Goal: Contribute content

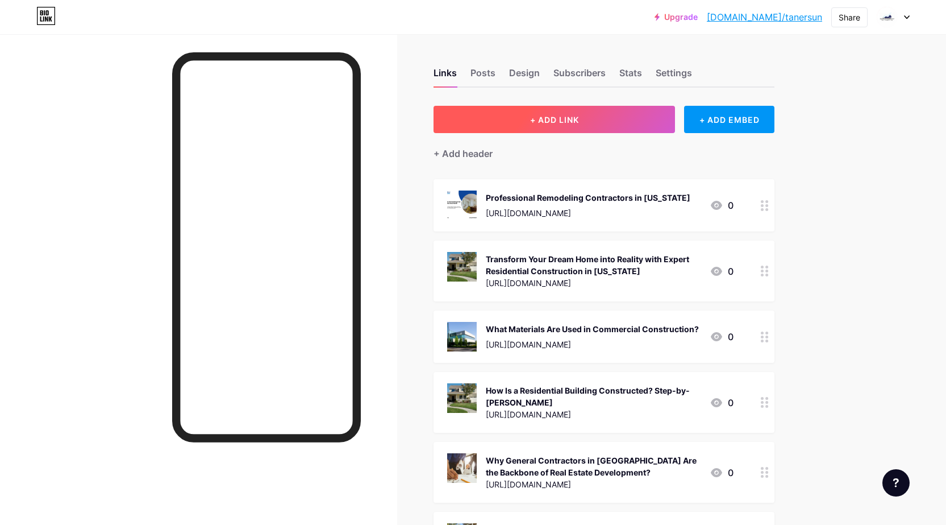
click at [600, 115] on button "+ ADD LINK" at bounding box center [555, 119] width 242 height 27
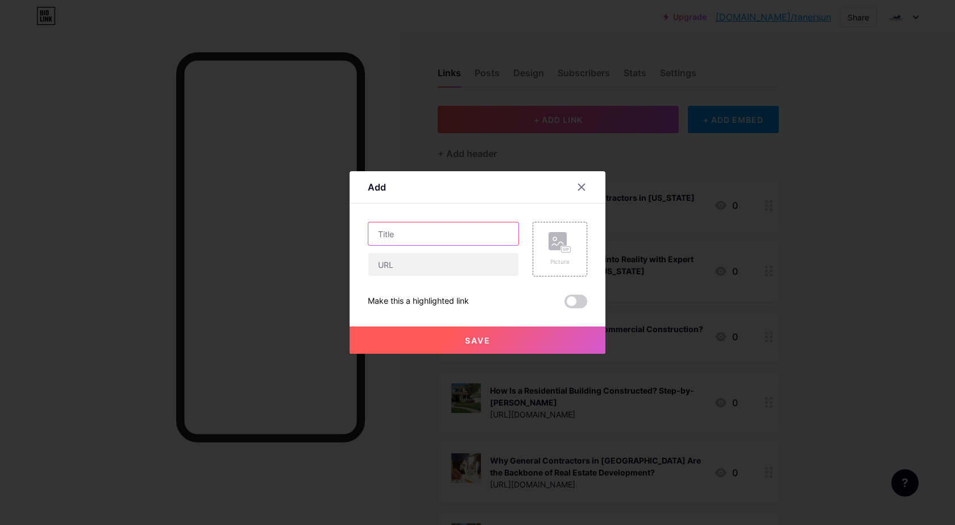
click at [436, 231] on input "text" at bounding box center [443, 233] width 150 height 23
paste input "Discover [US_STATE]’s Best Home Builders for Your Dream Project"
type input "Discover [US_STATE]’s Best Home Builders for Your Dream Project"
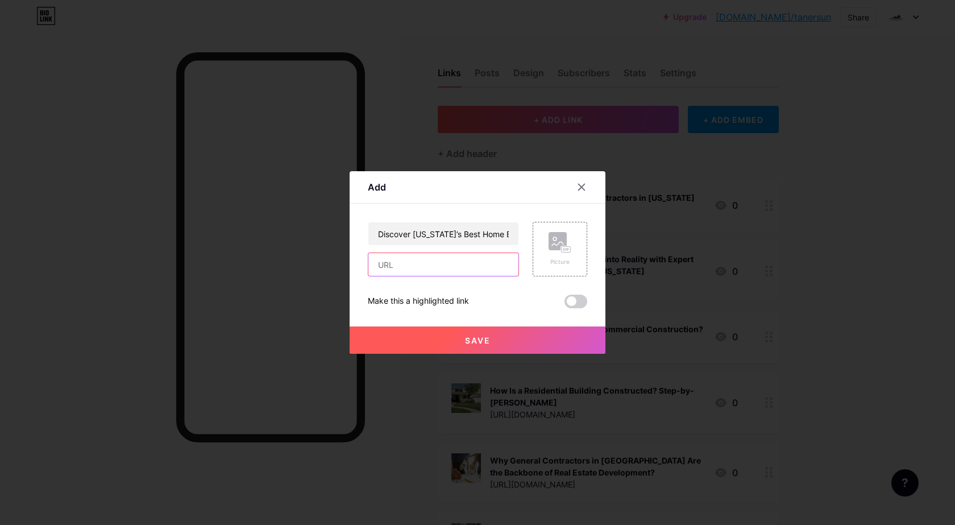
click at [428, 270] on input "text" at bounding box center [443, 264] width 150 height 23
paste input "Discover [US_STATE]’s best home builders dedicated to quality, design, and last…"
type input "Discover [US_STATE]’s best home builders dedicated to quality, design, and last…"
click at [574, 302] on span at bounding box center [575, 301] width 23 height 14
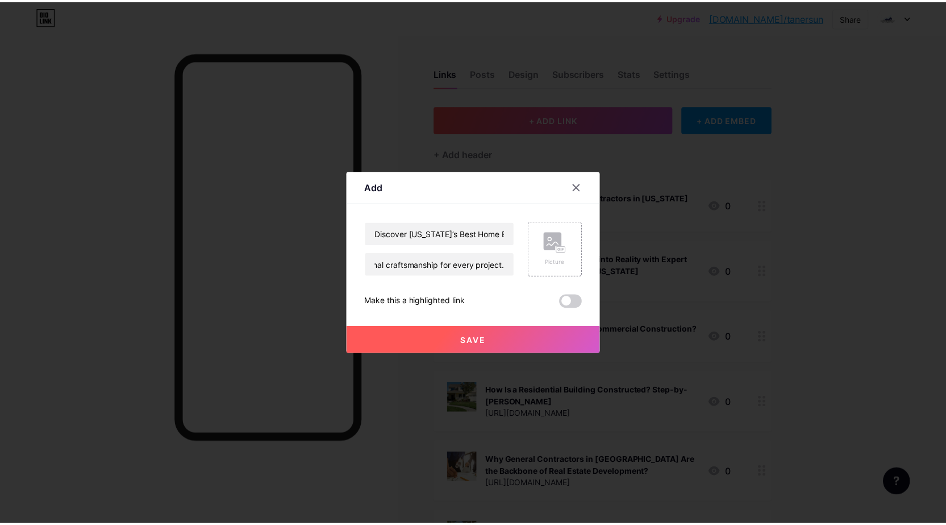
scroll to position [0, 0]
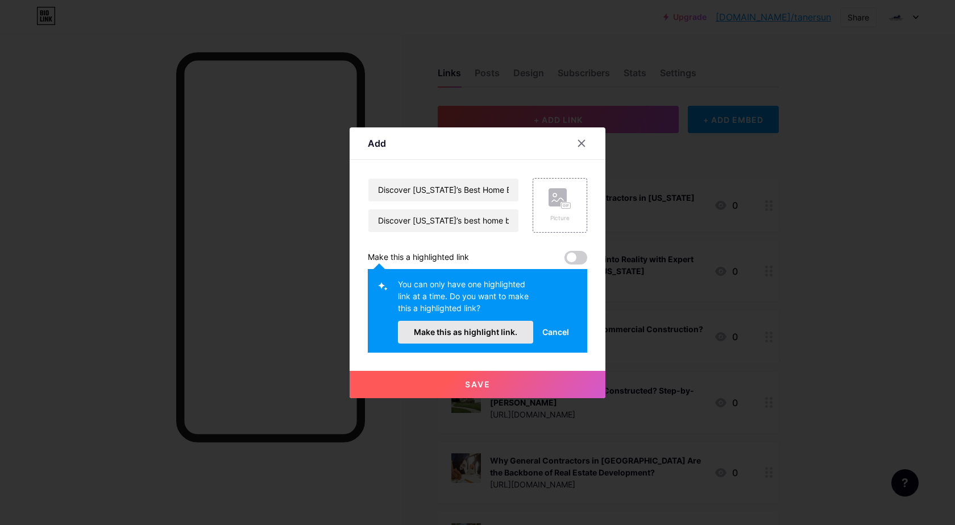
click at [478, 328] on span "Make this as highlight link." at bounding box center [465, 332] width 103 height 10
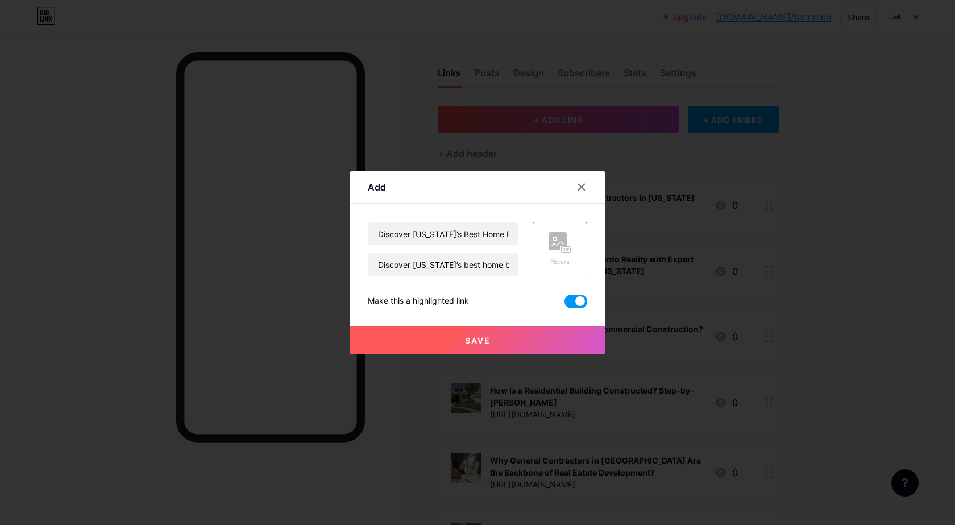
click at [493, 338] on button "Save" at bounding box center [477, 339] width 256 height 27
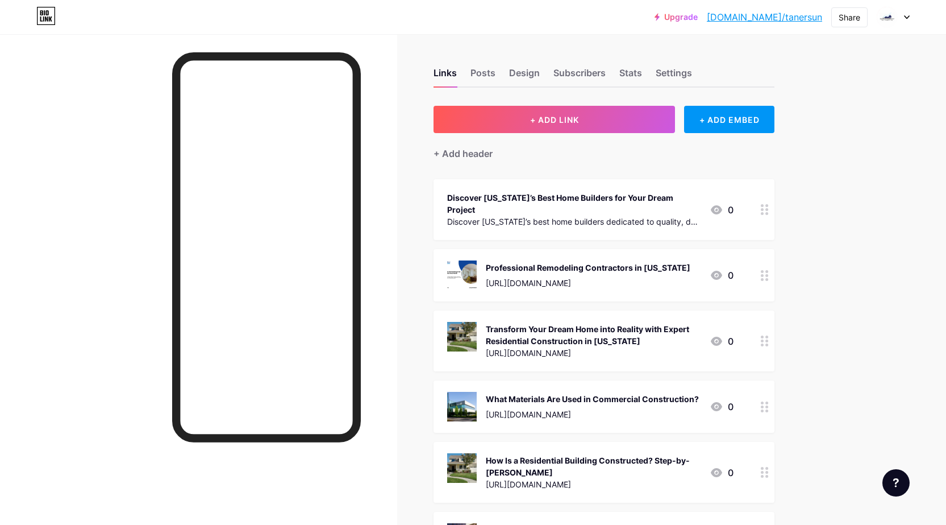
click at [589, 199] on div "Discover [US_STATE]’s Best Home Builders for Your Dream Project" at bounding box center [573, 204] width 253 height 24
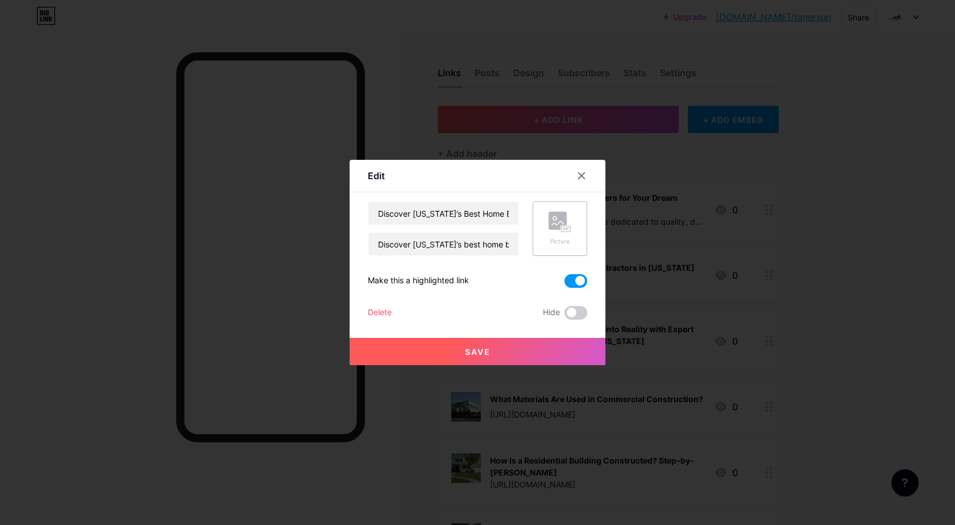
click at [559, 237] on div "Picture" at bounding box center [559, 241] width 23 height 9
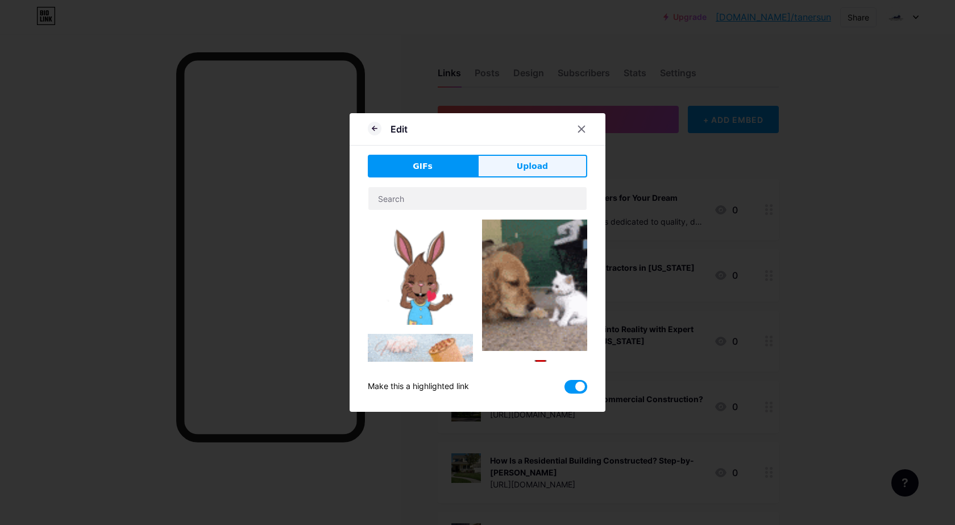
click at [530, 167] on span "Upload" at bounding box center [532, 166] width 31 height 12
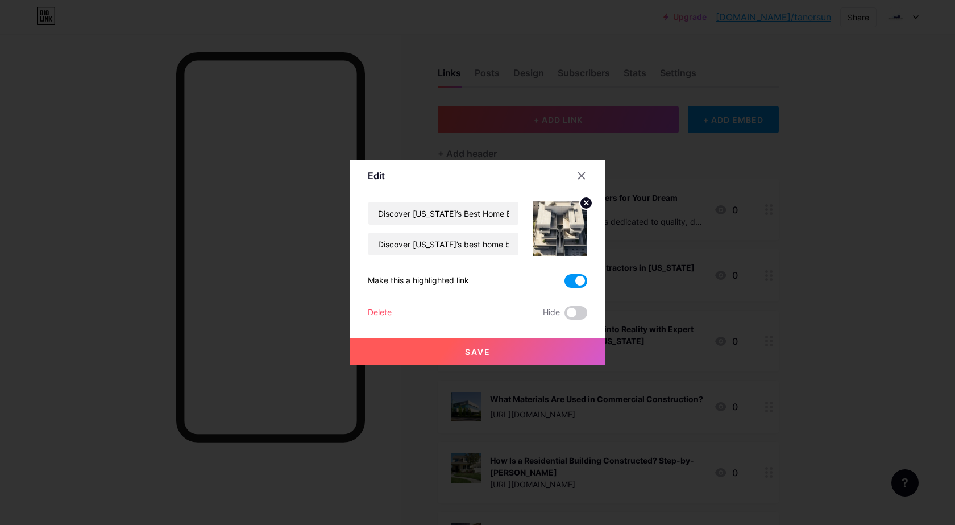
click at [509, 356] on button "Save" at bounding box center [477, 351] width 256 height 27
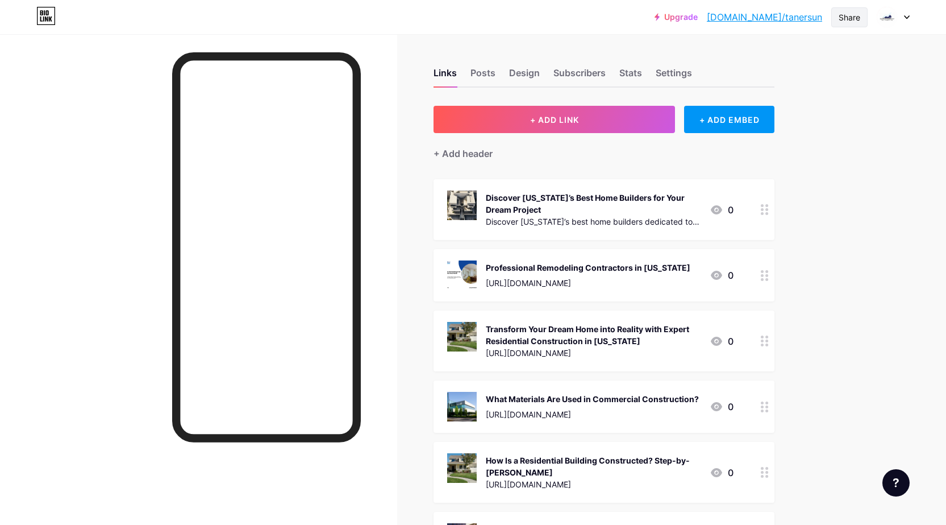
click at [854, 21] on div "Share" at bounding box center [850, 17] width 22 height 12
click at [757, 59] on div "Copy link" at bounding box center [755, 59] width 42 height 14
